Goal: Check status: Check status

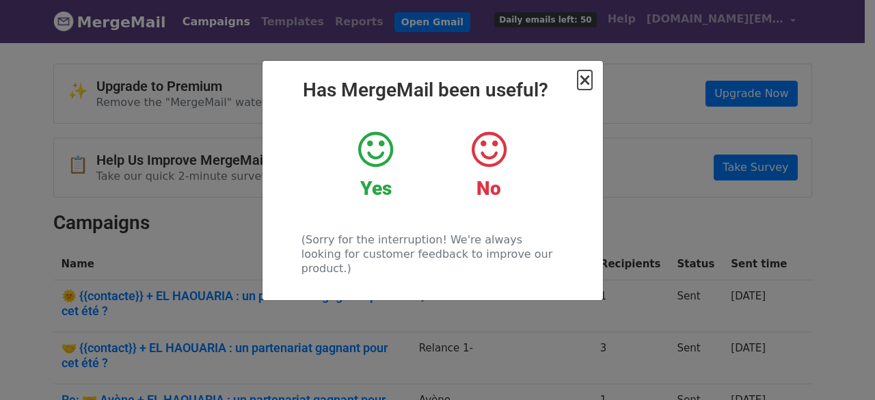
click at [588, 78] on span "×" at bounding box center [584, 79] width 14 height 19
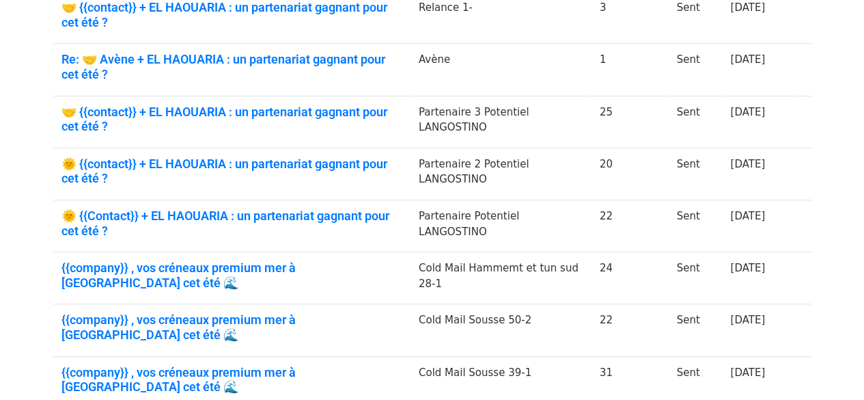
scroll to position [342, 0]
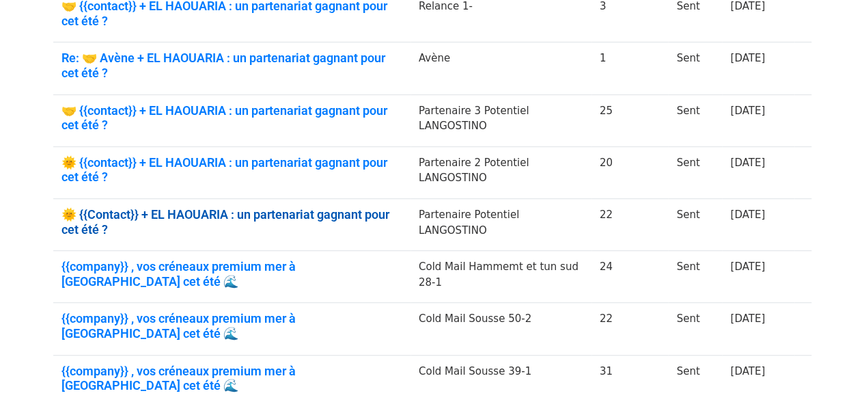
click at [279, 214] on link "🌞 {{Contact}} + EL HAOUARIA : un partenariat gagnant pour cet été ?" at bounding box center [232, 221] width 341 height 29
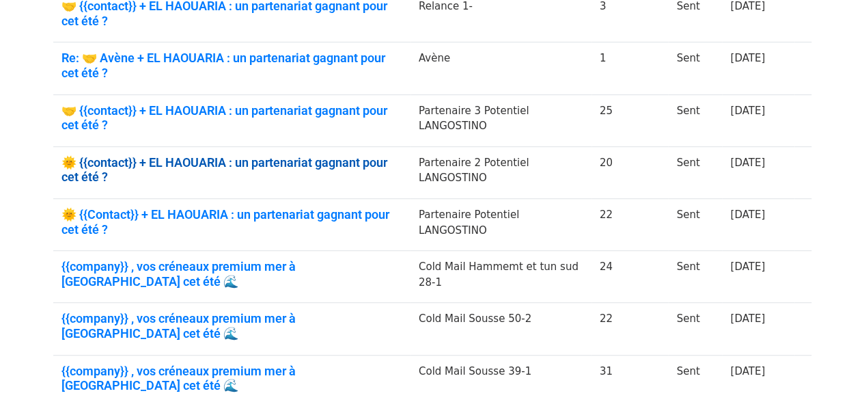
click at [317, 164] on link "🌞 {{contact}} + EL HAOUARIA : un partenariat gagnant pour cet été ?" at bounding box center [232, 169] width 341 height 29
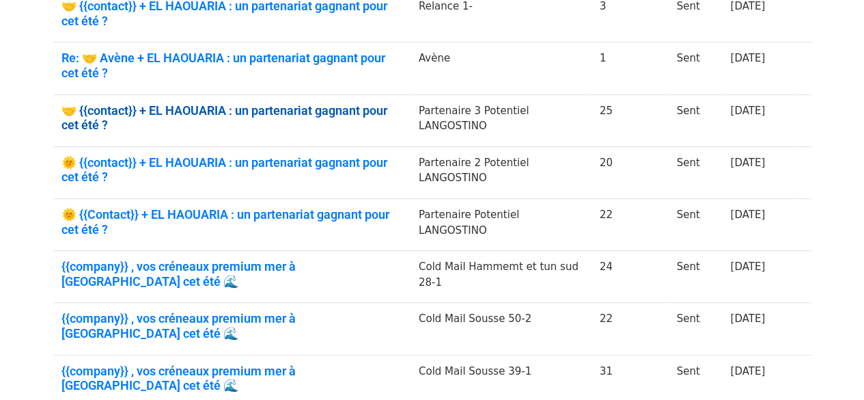
click at [324, 110] on link "🤝 {{contact}} + EL HAOUARIA : un partenariat gagnant pour cet été ?" at bounding box center [232, 117] width 341 height 29
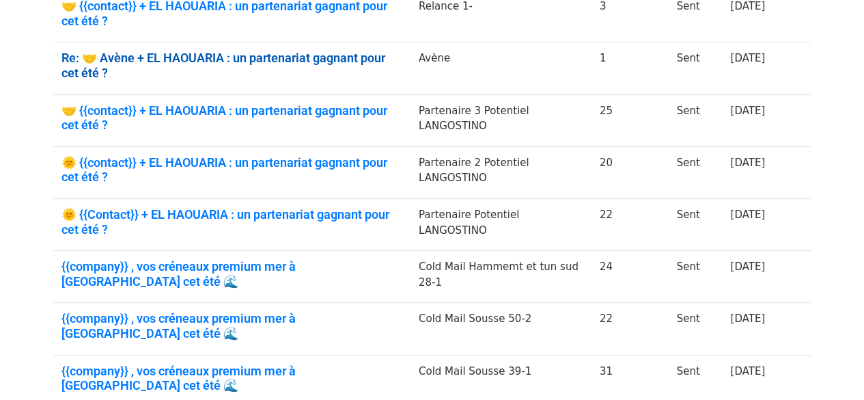
click at [325, 63] on link "Re: 🤝 Avène + EL HAOUARIA : un partenariat gagnant pour cet été ?" at bounding box center [232, 65] width 341 height 29
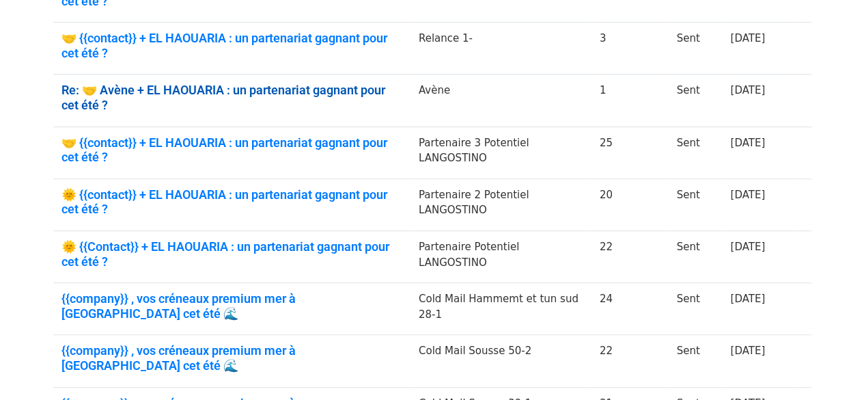
scroll to position [273, 0]
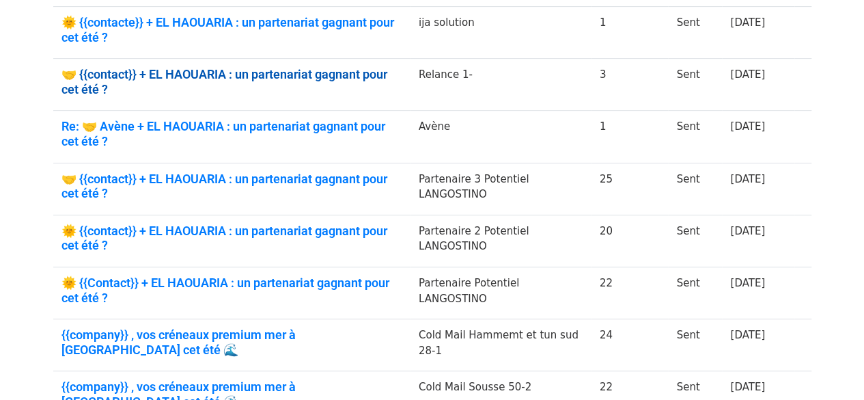
click at [387, 77] on link "🤝 {{contact}} + EL HAOUARIA : un partenariat gagnant pour cet été ?" at bounding box center [232, 81] width 341 height 29
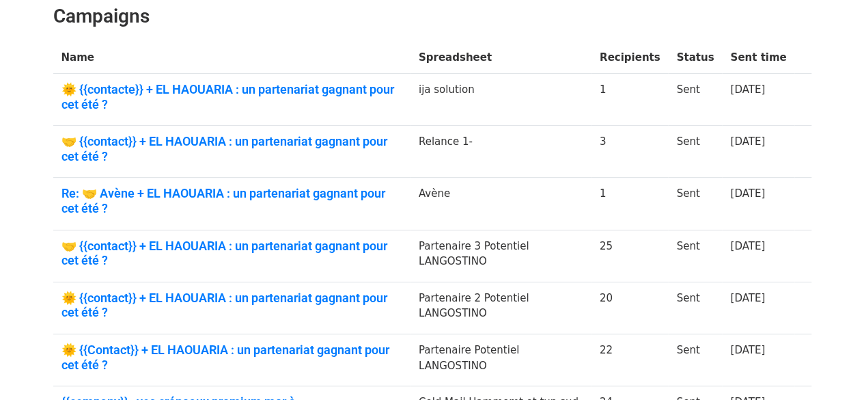
scroll to position [205, 0]
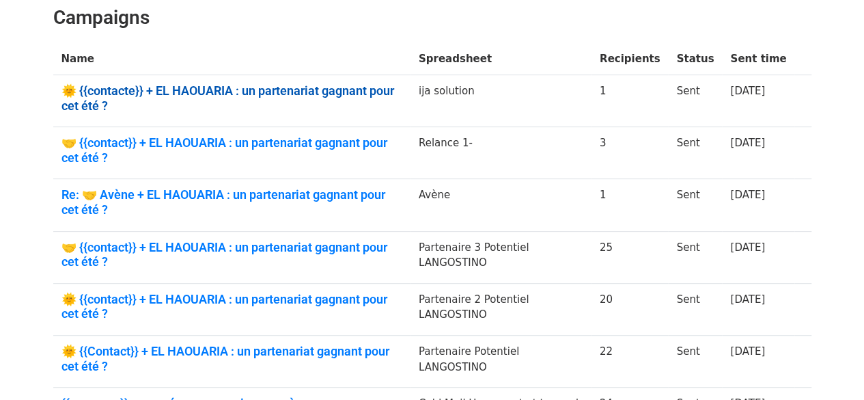
click at [394, 91] on link "🌞 {{contacte}} + EL HAOUARIA : un partenariat gagnant pour cet été ?" at bounding box center [232, 97] width 341 height 29
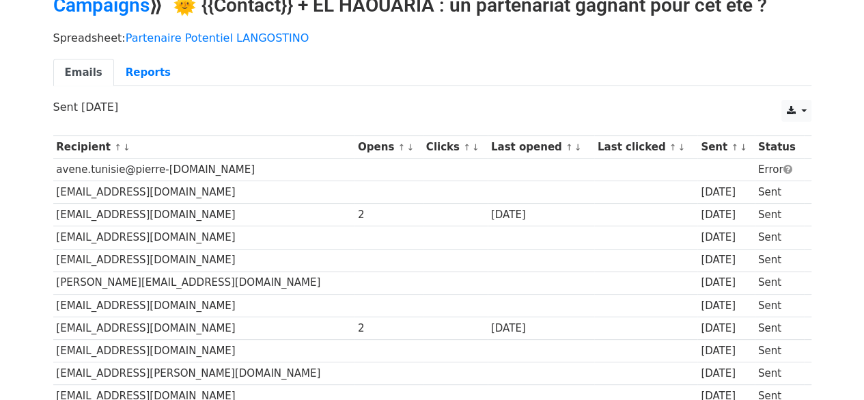
scroll to position [68, 0]
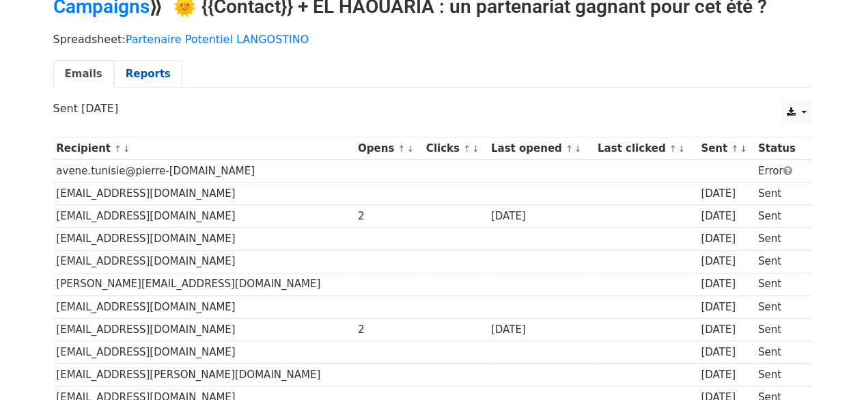
click at [150, 72] on link "Reports" at bounding box center [148, 74] width 68 height 28
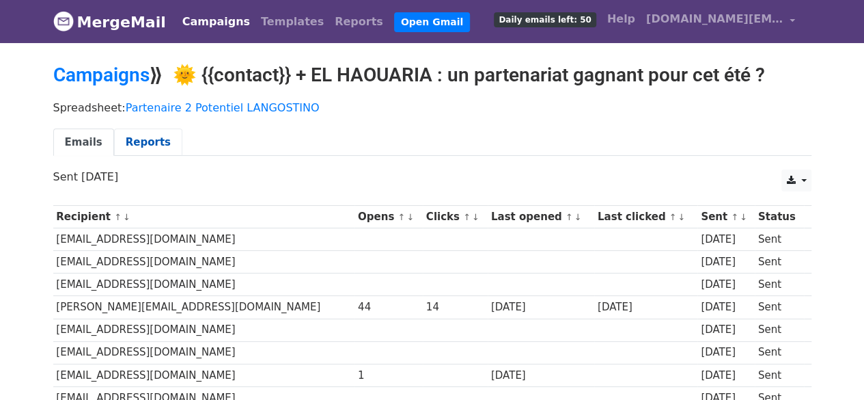
click at [127, 128] on link "Reports" at bounding box center [148, 142] width 68 height 28
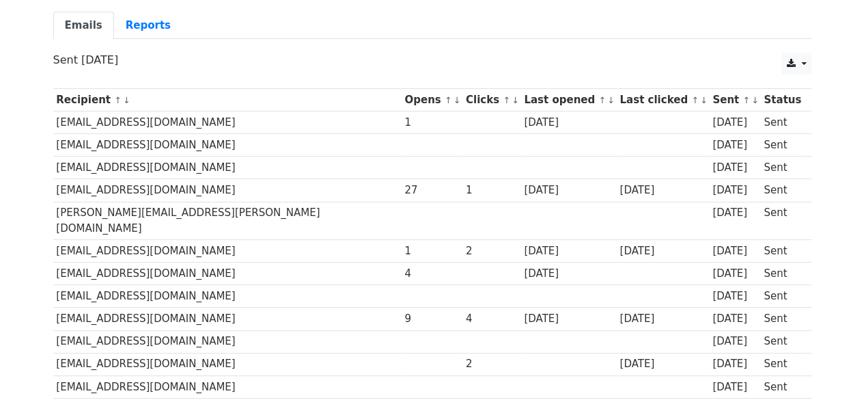
scroll to position [137, 0]
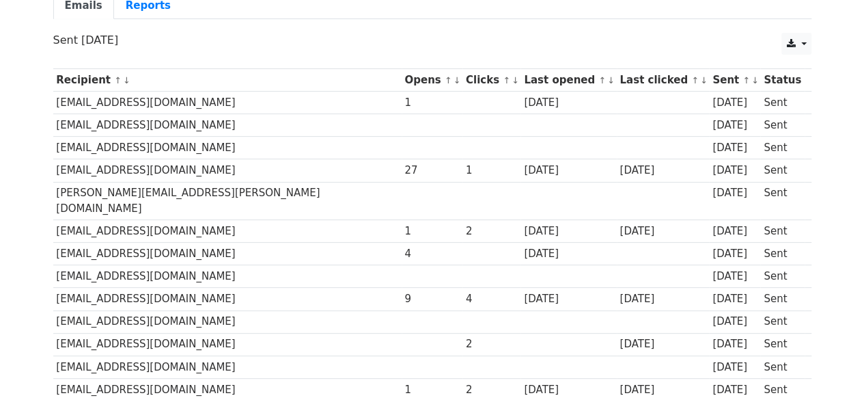
drag, startPoint x: 443, startPoint y: 236, endPoint x: 502, endPoint y: 238, distance: 58.8
click at [524, 246] on div "24 days ago" at bounding box center [568, 254] width 89 height 16
click at [524, 172] on div "24 days ago" at bounding box center [568, 171] width 89 height 16
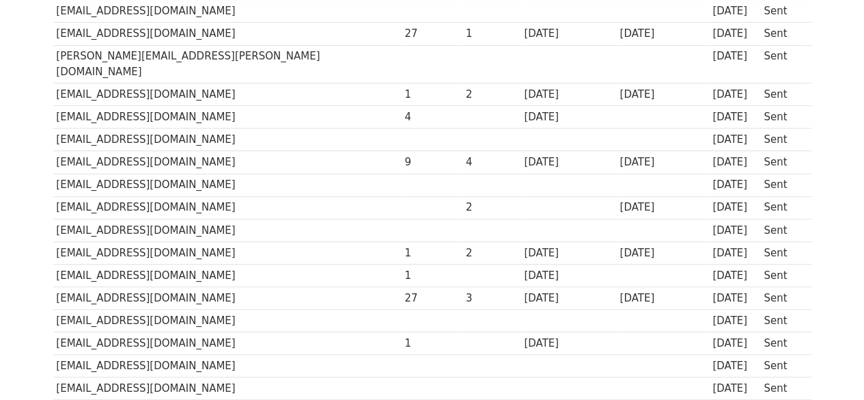
scroll to position [0, 0]
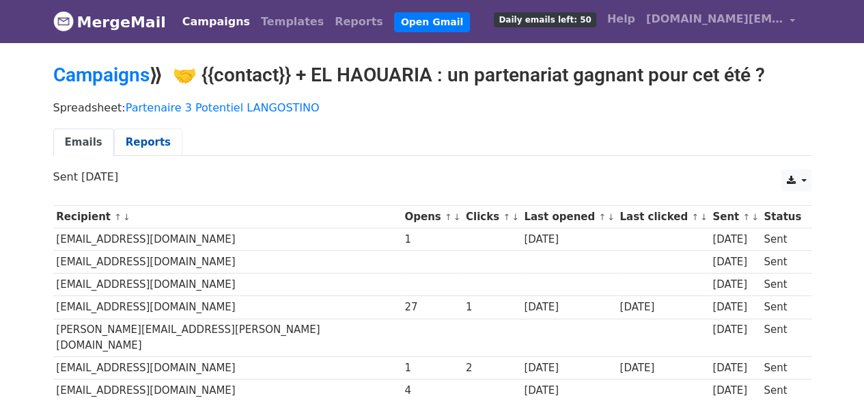
click at [149, 139] on link "Reports" at bounding box center [148, 142] width 68 height 28
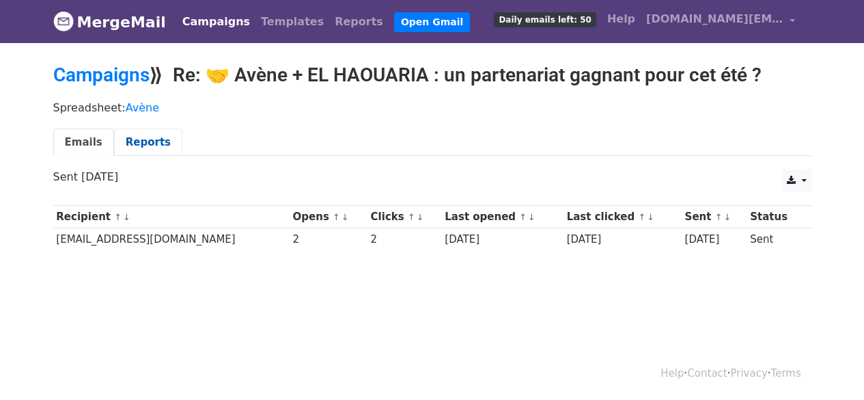
click at [138, 139] on link "Reports" at bounding box center [148, 142] width 68 height 28
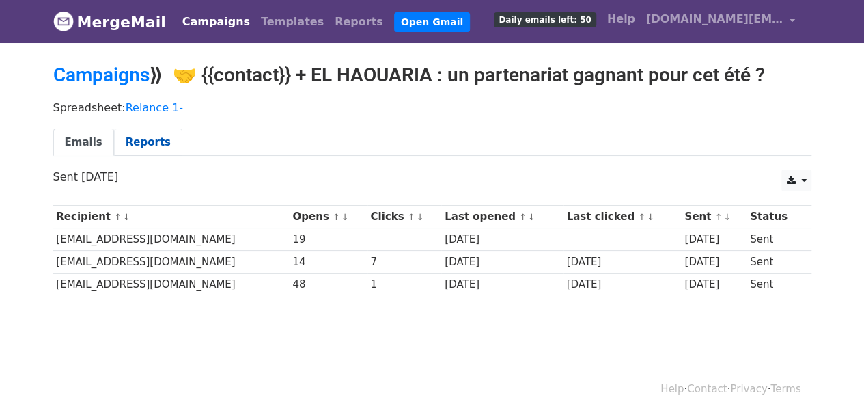
click at [137, 142] on link "Reports" at bounding box center [148, 142] width 68 height 28
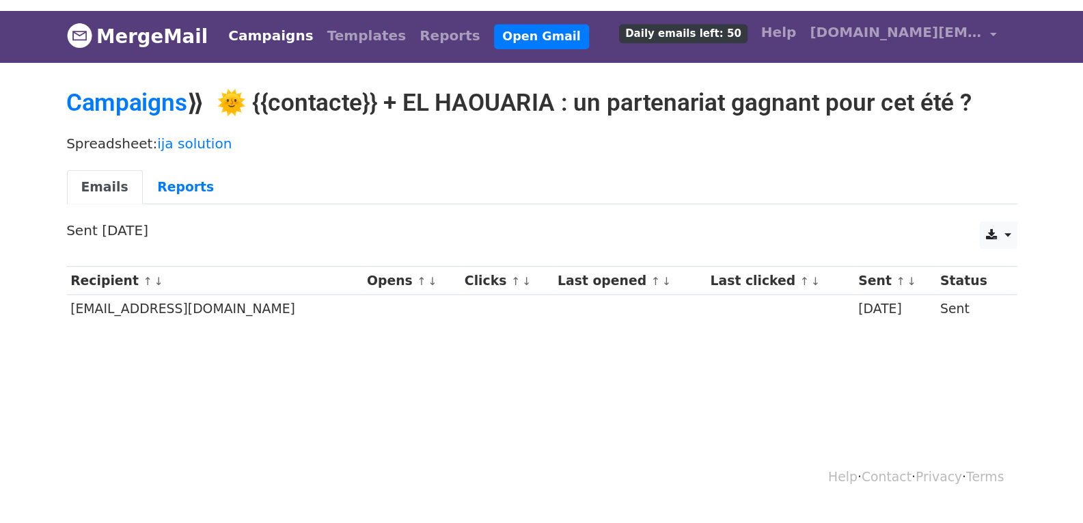
scroll to position [2, 0]
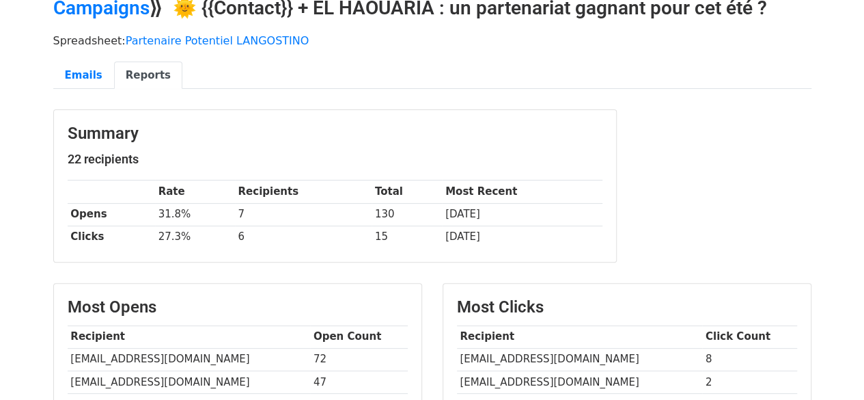
scroll to position [68, 0]
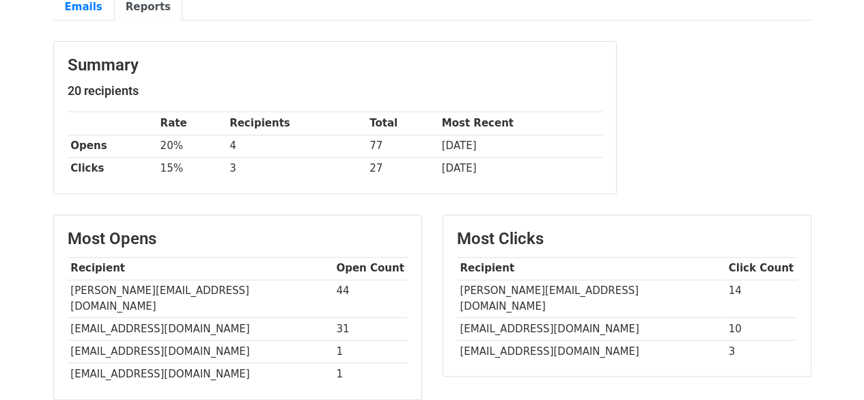
scroll to position [137, 0]
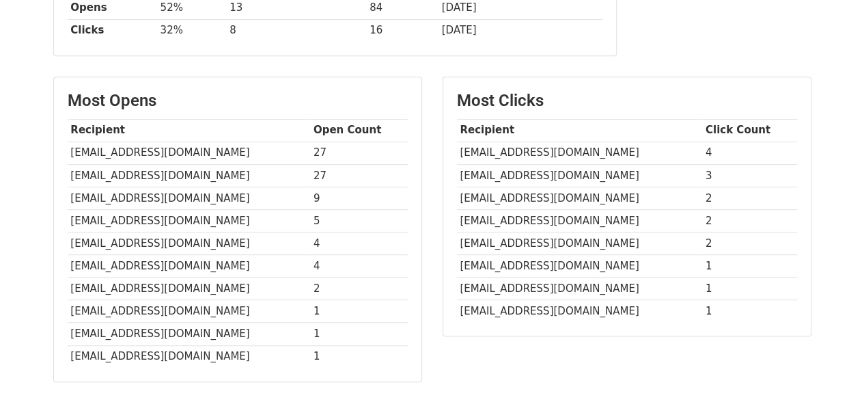
scroll to position [342, 0]
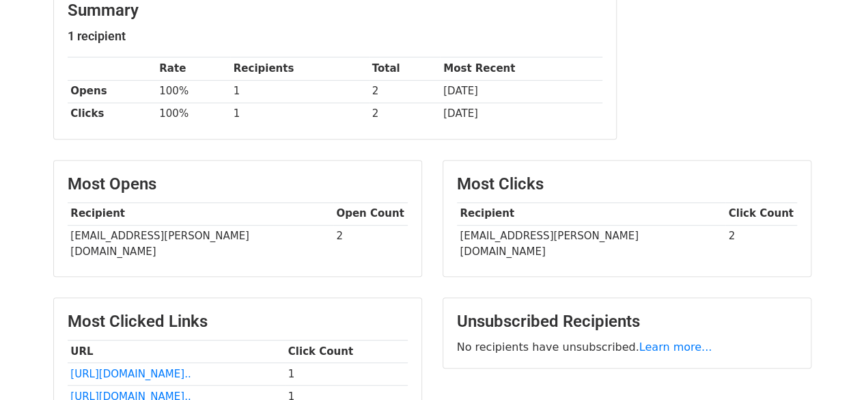
scroll to position [205, 0]
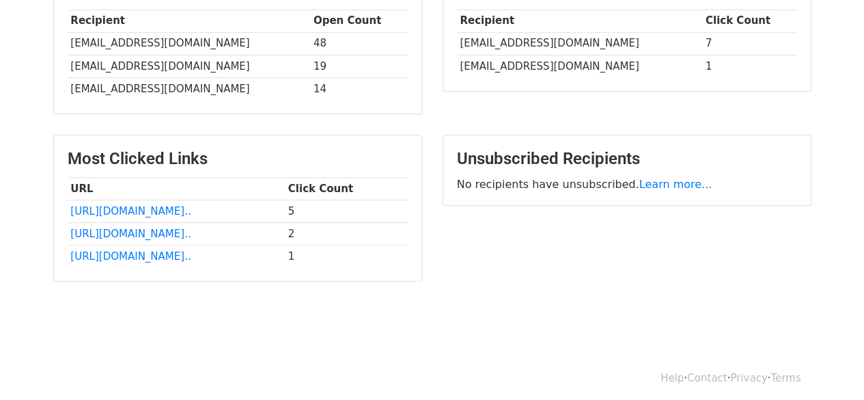
scroll to position [383, 0]
